Goal: Find specific page/section: Find specific page/section

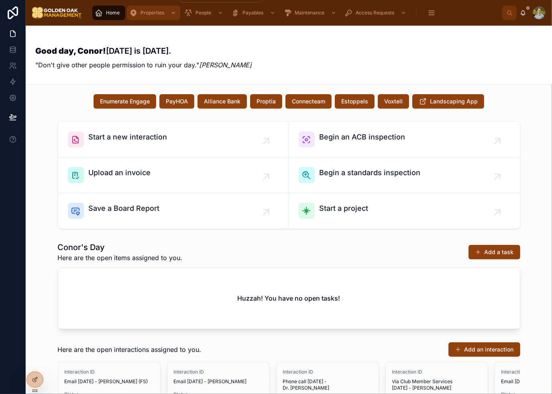
click at [156, 9] on div "Properties" at bounding box center [153, 12] width 49 height 13
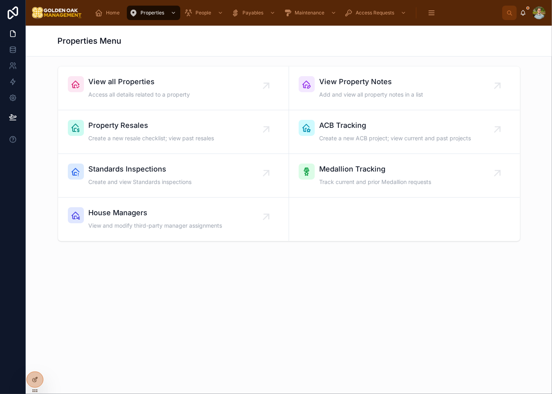
click at [268, 46] on div "Properties Menu" at bounding box center [289, 40] width 462 height 11
click at [372, 215] on div "View all Properties Access all details related to a property View Property Note…" at bounding box center [289, 153] width 462 height 175
click at [355, 232] on div "View all Properties Access all details related to a property View Property Note…" at bounding box center [289, 153] width 462 height 175
click at [303, 273] on div "View all Properties Access all details related to a property View Property Note…" at bounding box center [289, 177] width 526 height 240
click at [188, 285] on div "View all Properties Access all details related to a property View Property Note…" at bounding box center [289, 177] width 526 height 240
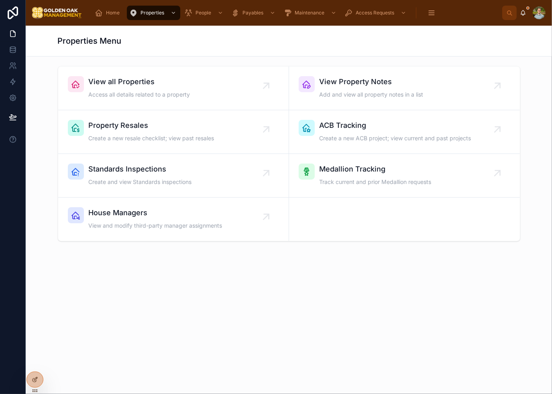
click at [201, 284] on div "View all Properties Access all details related to a property View Property Note…" at bounding box center [289, 177] width 526 height 240
click at [206, 283] on div "View all Properties Access all details related to a property View Property Note…" at bounding box center [289, 177] width 526 height 240
click at [210, 282] on div "View all Properties Access all details related to a property View Property Note…" at bounding box center [289, 177] width 526 height 240
